Goal: Understand process/instructions: Learn how to perform a task or action

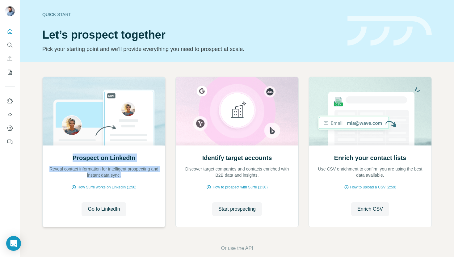
drag, startPoint x: 70, startPoint y: 151, endPoint x: 132, endPoint y: 176, distance: 67.1
click at [132, 176] on div "Prospect on LinkedIn Reveal contact information for intelligent prospecting and…" at bounding box center [104, 186] width 122 height 82
copy div "Prospect on LinkedIn Reveal contact information for intelligent prospecting and…"
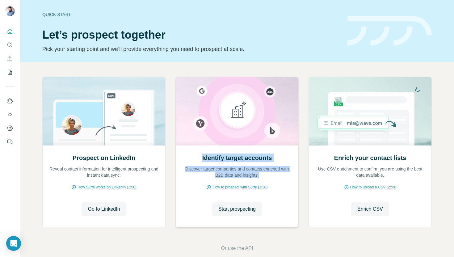
drag, startPoint x: 200, startPoint y: 156, endPoint x: 262, endPoint y: 180, distance: 66.5
click at [263, 180] on div "Identify target accounts Discover target companies and contacts enriched with B…" at bounding box center [237, 186] width 122 height 82
copy div "Identify target accounts Discover target companies and contacts enriched with B…"
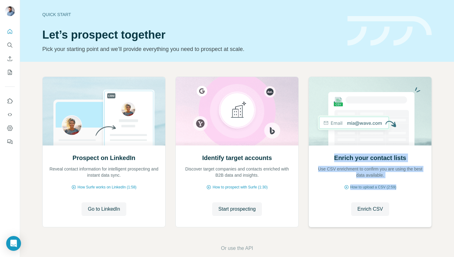
drag, startPoint x: 330, startPoint y: 157, endPoint x: 410, endPoint y: 187, distance: 85.4
click at [410, 188] on div "Enrich your contact lists Use CSV enrichment to confirm you are using the best …" at bounding box center [370, 186] width 122 height 82
copy div "Enrich your contact lists Use CSV enrichment to confirm you are using the best …"
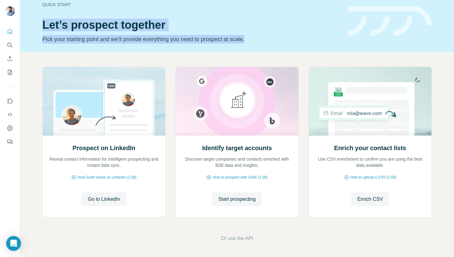
drag, startPoint x: 41, startPoint y: 19, endPoint x: 261, endPoint y: 48, distance: 221.9
click at [261, 48] on div "Quick start Let’s prospect together Pick your starting point and we’ll provide …" at bounding box center [236, 21] width 433 height 62
copy div "Let’s prospect together Pick your starting point and we’ll provide everything y…"
